Goal: Information Seeking & Learning: Check status

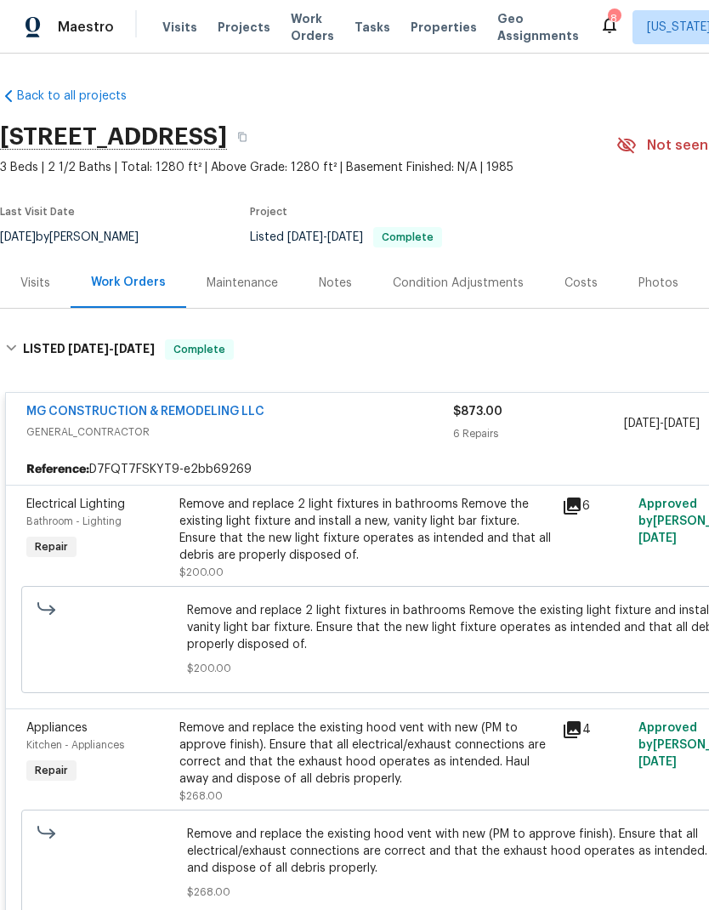
click at [48, 285] on div "Visits" at bounding box center [35, 283] width 30 height 17
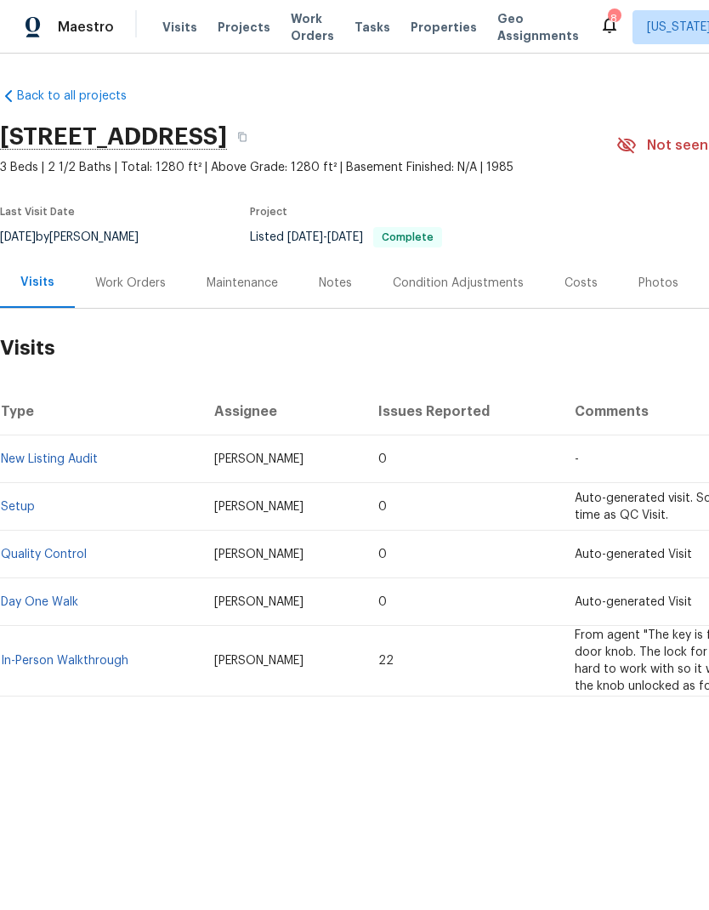
click at [138, 281] on div "Work Orders" at bounding box center [130, 283] width 71 height 17
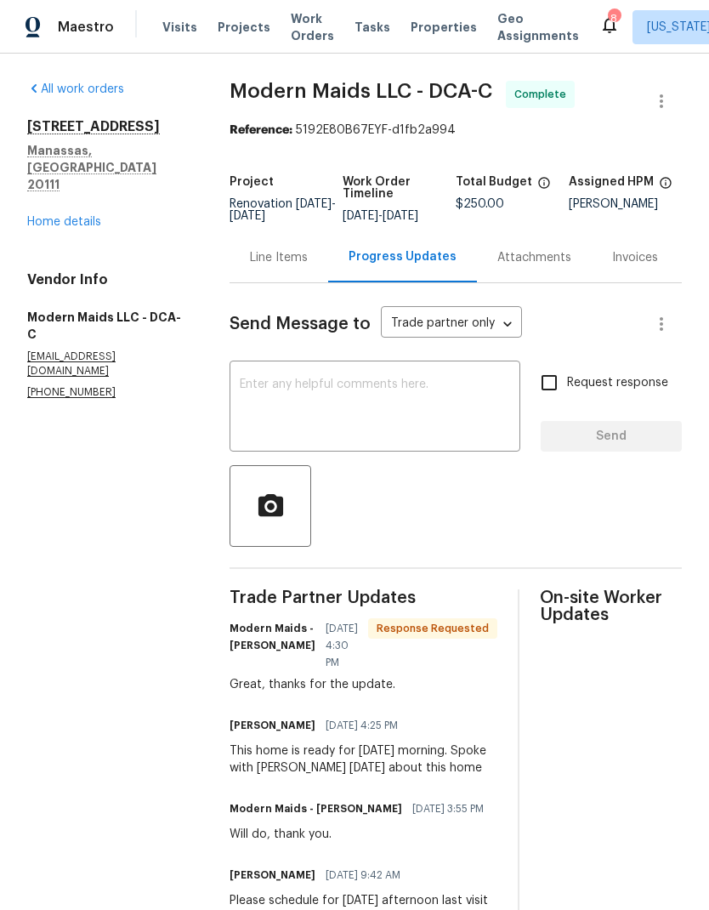
click at [83, 216] on link "Home details" at bounding box center [64, 222] width 74 height 12
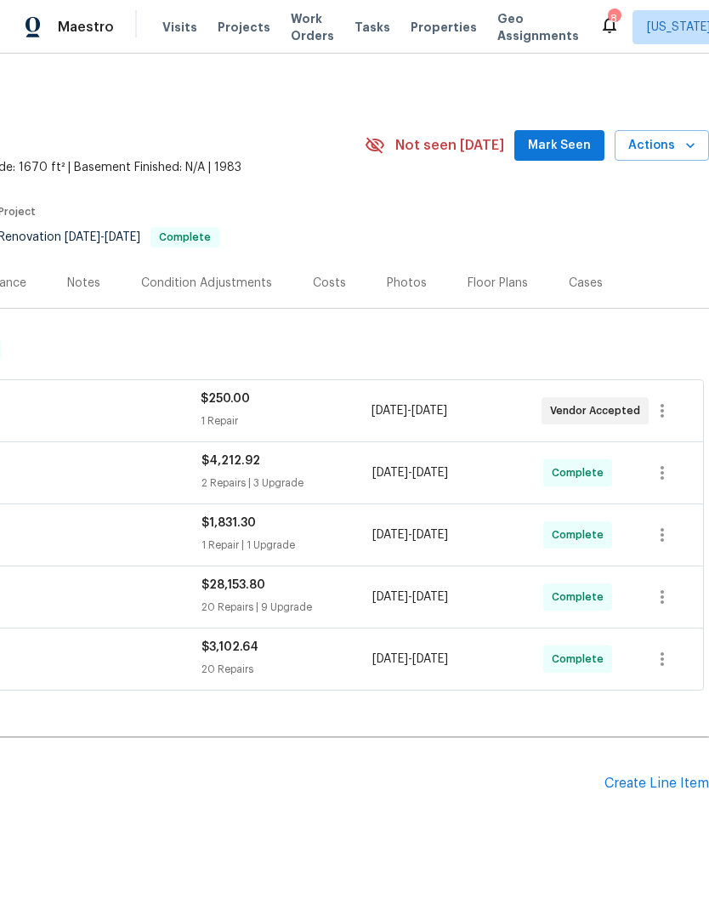
scroll to position [0, 252]
click at [234, 537] on div "1 Repair | 1 Upgrade" at bounding box center [287, 545] width 171 height 17
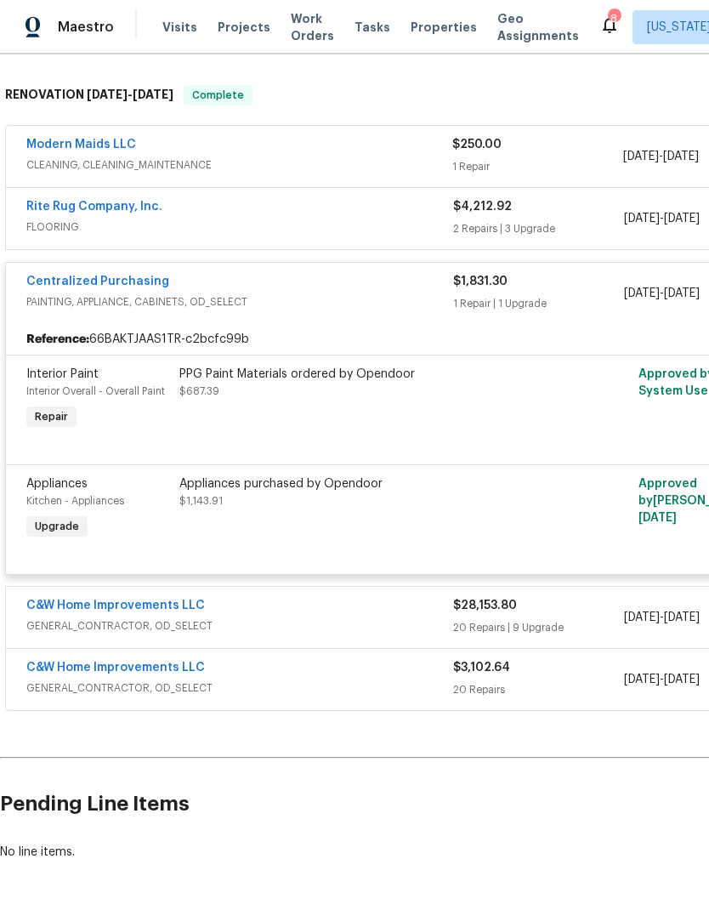
scroll to position [253, 0]
click at [351, 815] on h2 "Pending Line Items" at bounding box center [428, 804] width 856 height 79
click at [474, 677] on div "$3,102.64" at bounding box center [538, 668] width 171 height 17
